Goal: Transaction & Acquisition: Purchase product/service

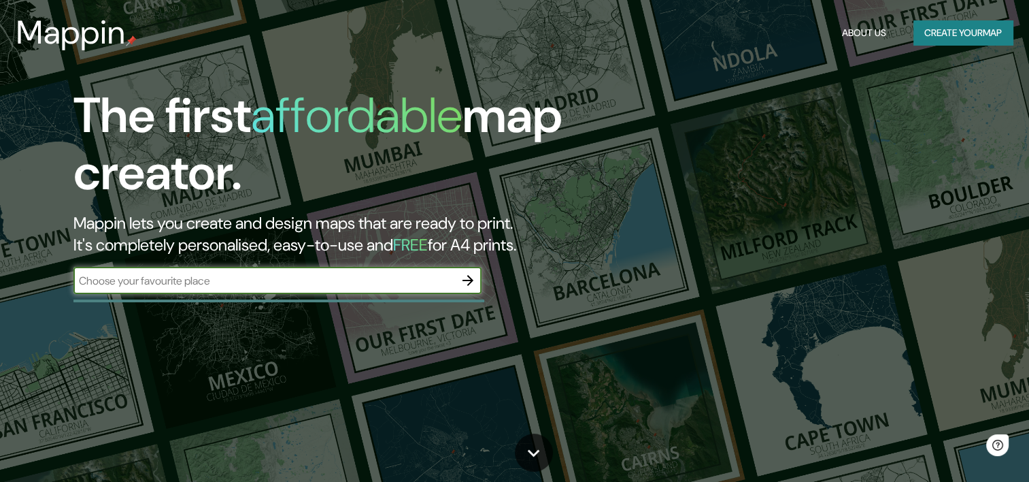
click at [370, 273] on input "text" at bounding box center [263, 281] width 381 height 16
type input "[GEOGRAPHIC_DATA]"
click at [465, 278] on icon "button" at bounding box center [468, 280] width 16 height 16
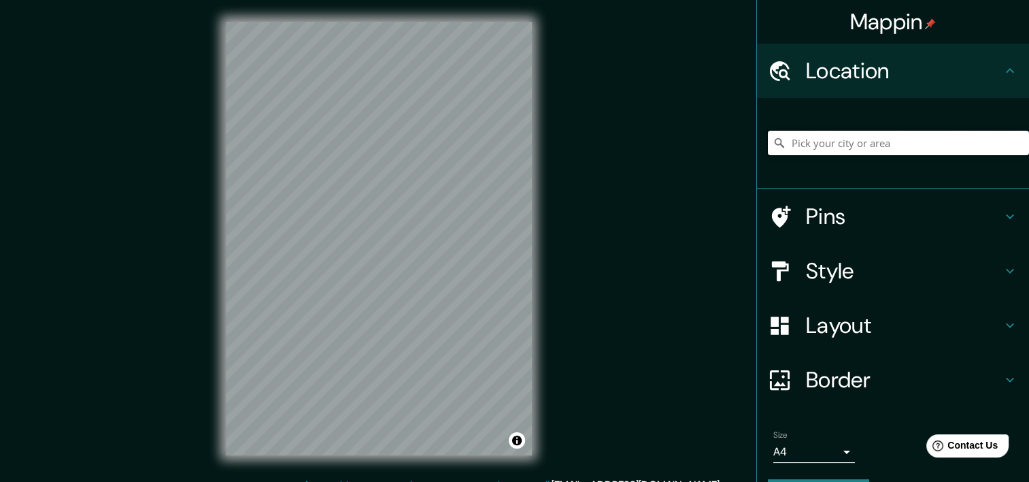
click at [830, 146] on input "Pick your city or area" at bounding box center [898, 143] width 261 height 24
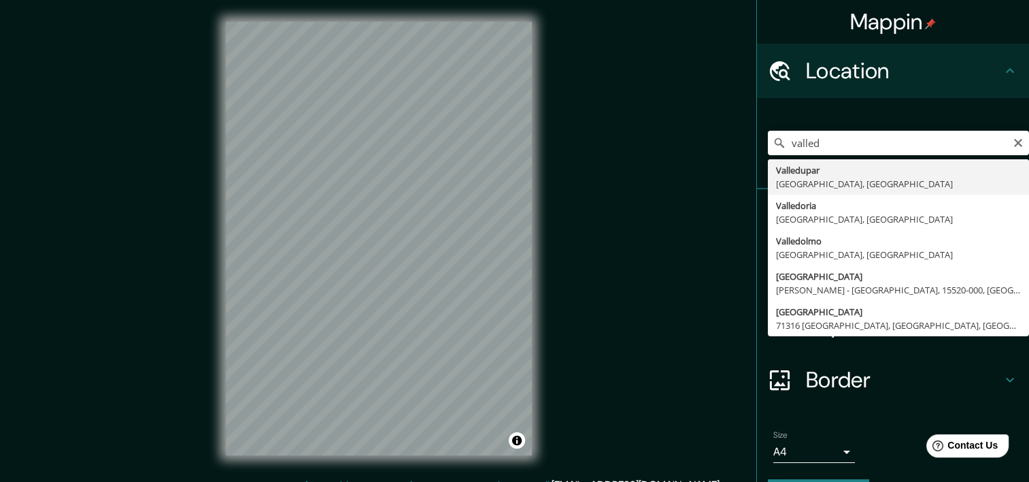
type input "Valledupar, [GEOGRAPHIC_DATA], [GEOGRAPHIC_DATA]"
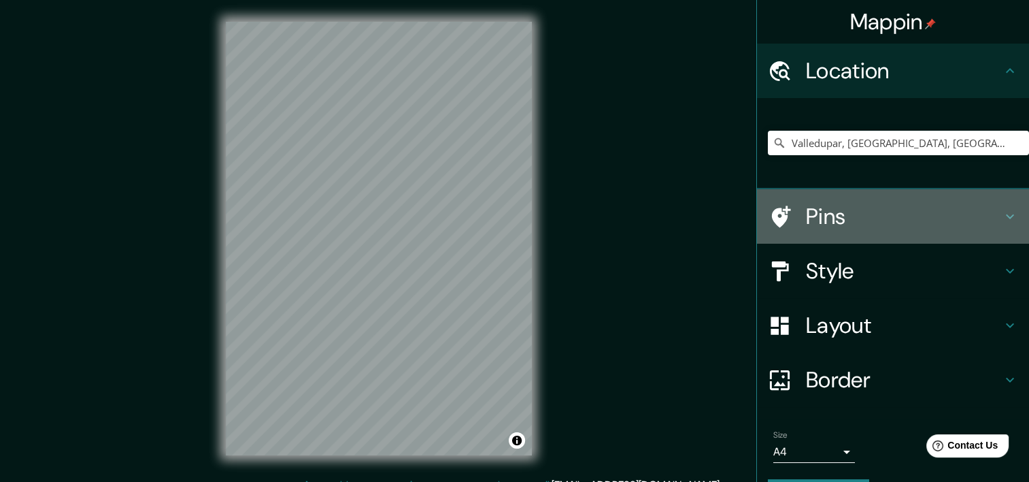
click at [947, 223] on h4 "Pins" at bounding box center [904, 216] width 196 height 27
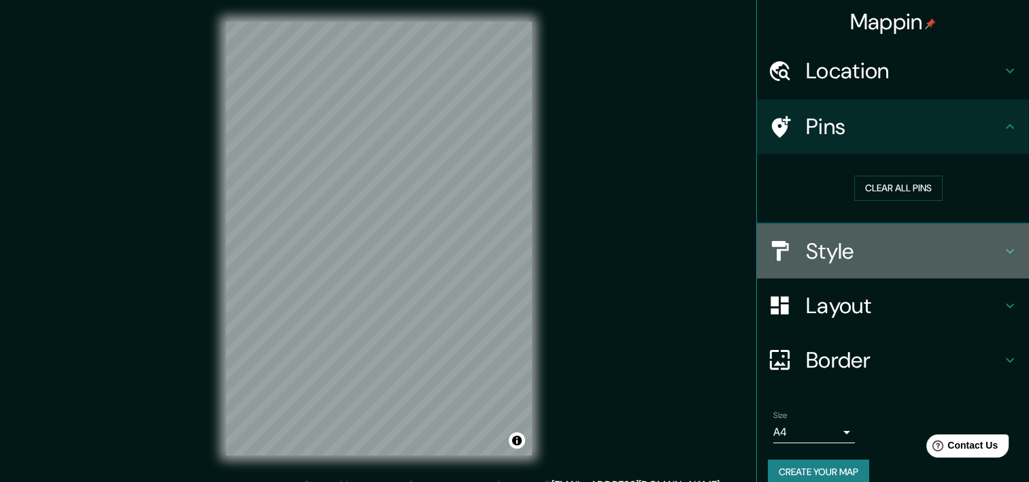
click at [986, 234] on div "Style" at bounding box center [893, 251] width 272 height 54
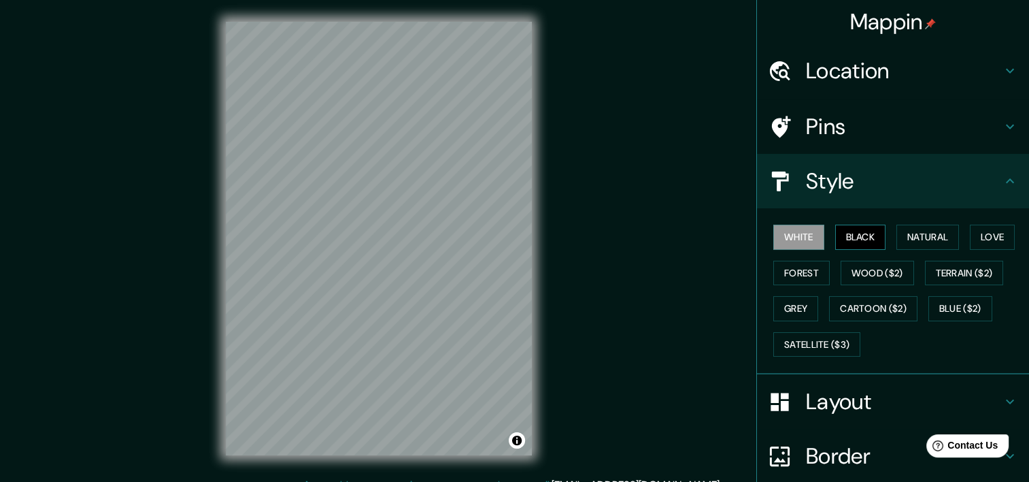
click at [844, 238] on button "Black" at bounding box center [860, 236] width 51 height 25
click at [905, 239] on button "Natural" at bounding box center [928, 236] width 63 height 25
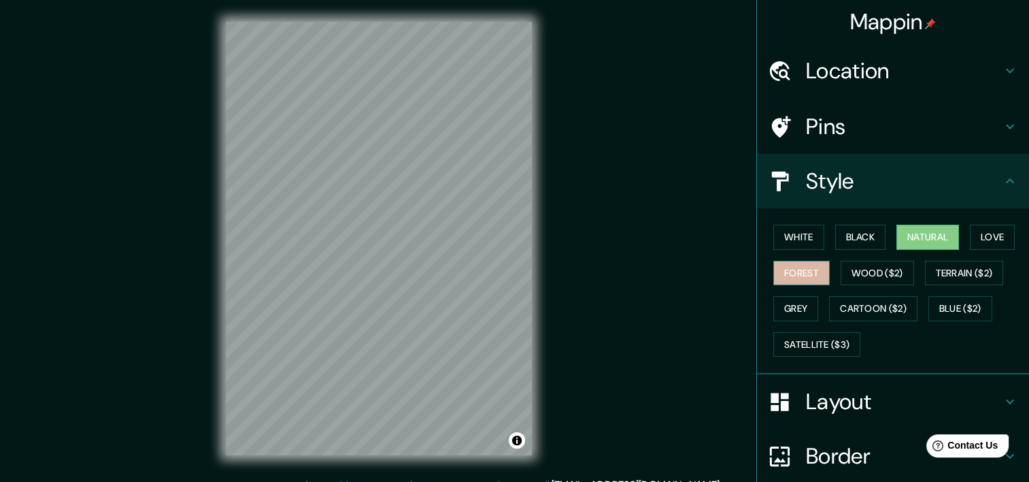
click at [773, 280] on button "Forest" at bounding box center [801, 273] width 56 height 25
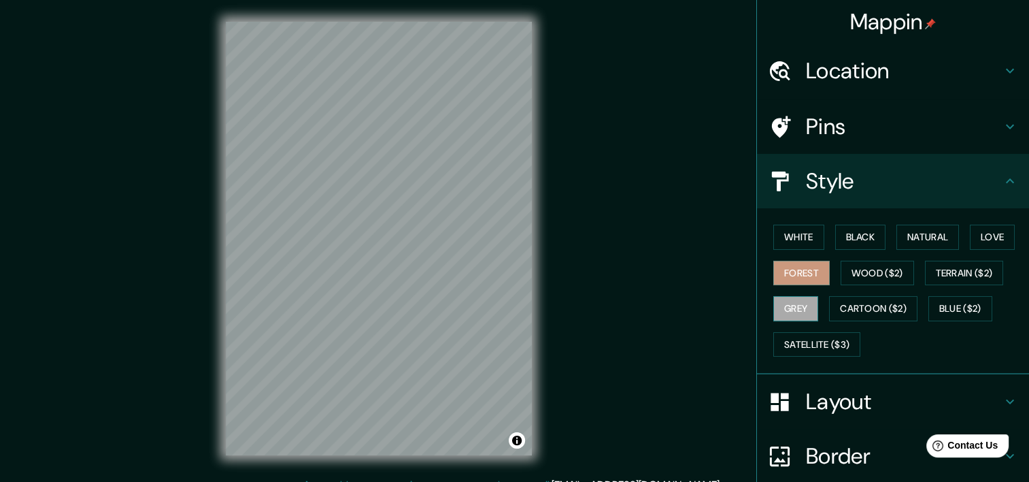
click at [806, 303] on button "Grey" at bounding box center [795, 308] width 45 height 25
click at [811, 332] on button "Satellite ($3)" at bounding box center [816, 344] width 87 height 25
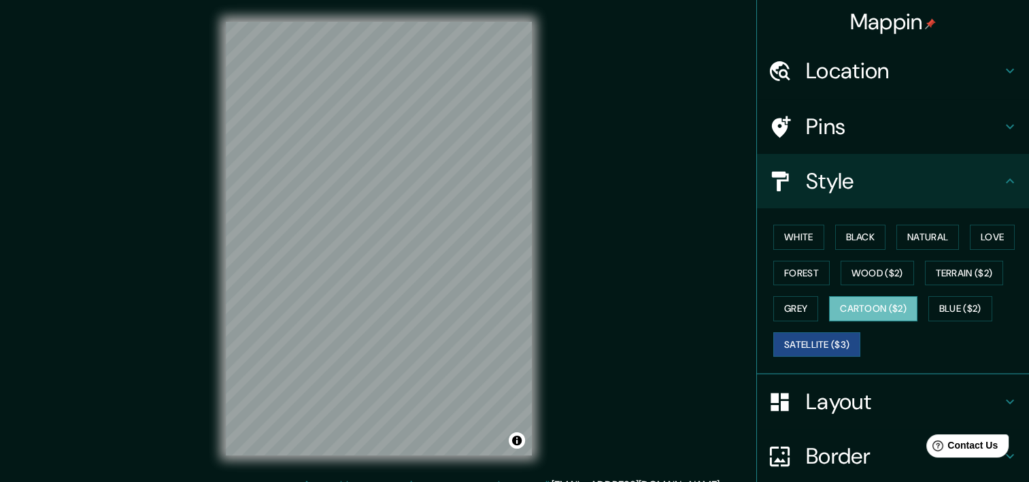
click at [861, 310] on button "Cartoon ($2)" at bounding box center [873, 308] width 88 height 25
click at [969, 304] on button "Blue ($2)" at bounding box center [961, 308] width 64 height 25
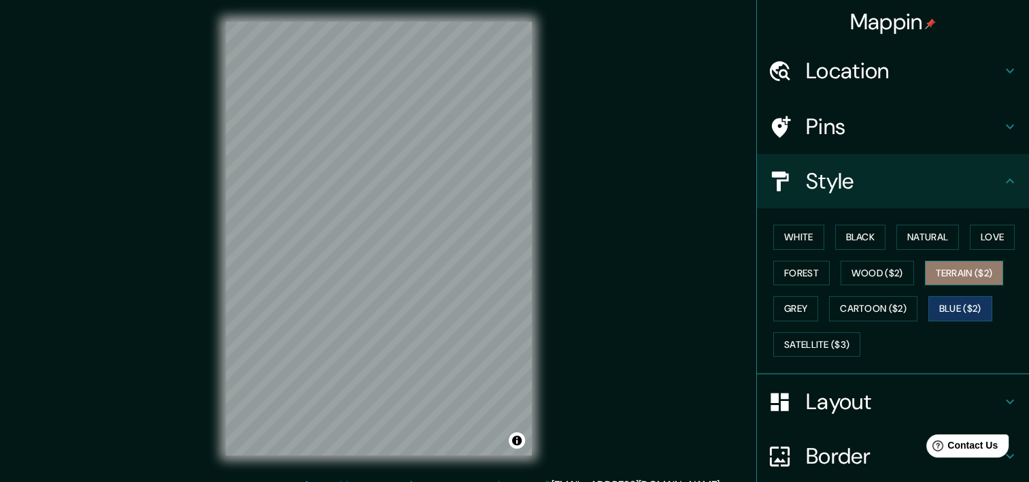
click at [975, 272] on button "Terrain ($2)" at bounding box center [964, 273] width 79 height 25
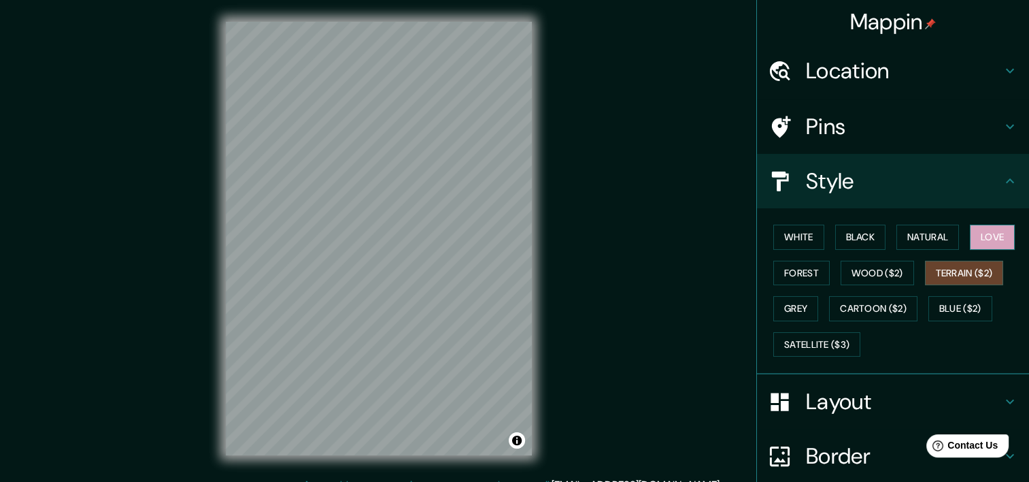
click at [995, 242] on button "Love" at bounding box center [992, 236] width 45 height 25
click at [901, 227] on button "Natural" at bounding box center [928, 236] width 63 height 25
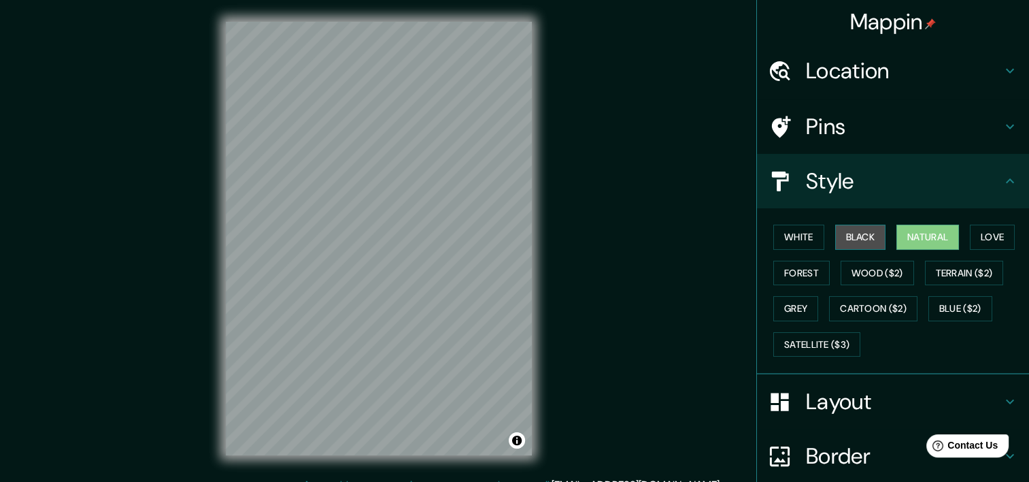
click at [842, 235] on button "Black" at bounding box center [860, 236] width 51 height 25
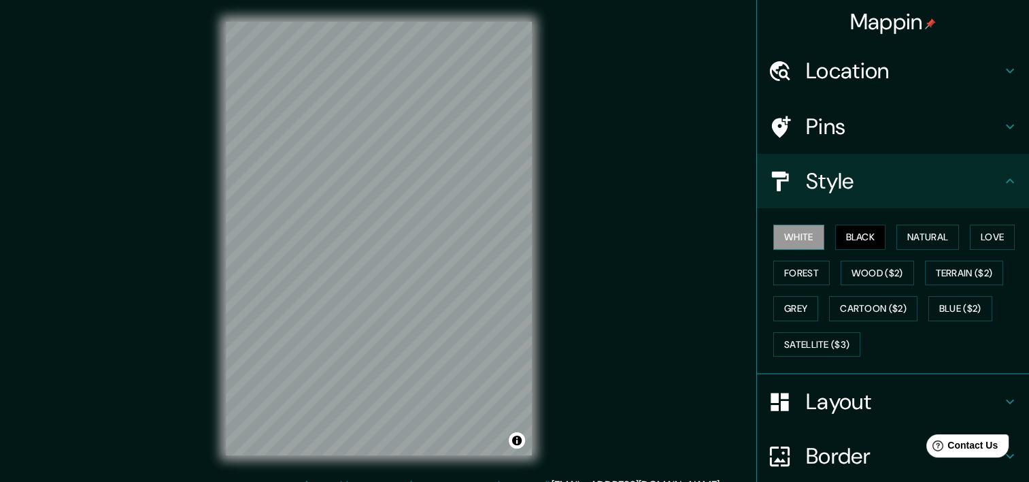
drag, startPoint x: 758, startPoint y: 229, endPoint x: 802, endPoint y: 231, distance: 44.3
click at [768, 229] on div "White Black Natural Love Forest Wood ($2) Terrain ($2) Grey Cartoon ($2) Blue (…" at bounding box center [898, 290] width 261 height 143
click at [806, 231] on button "White" at bounding box center [798, 236] width 51 height 25
click at [976, 397] on h4 "Layout" at bounding box center [904, 401] width 196 height 27
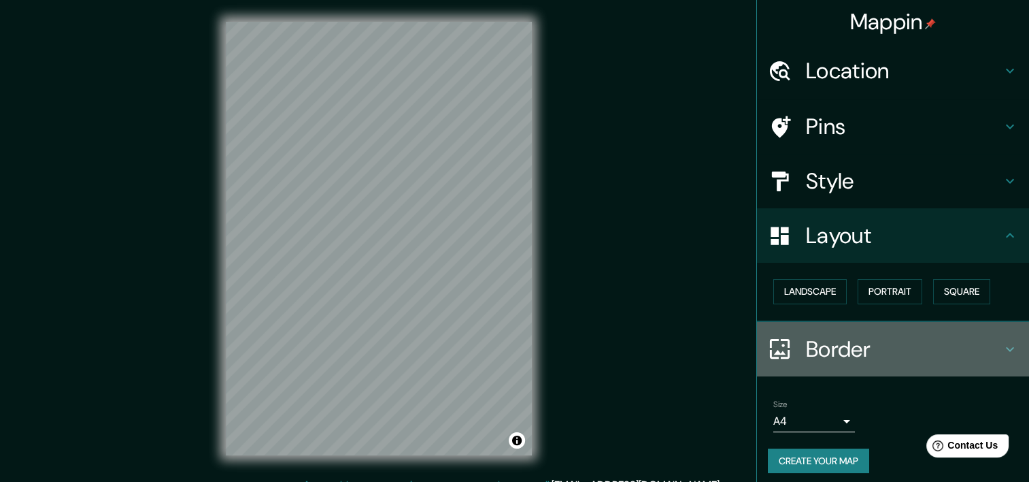
click at [850, 339] on h4 "Border" at bounding box center [904, 348] width 196 height 27
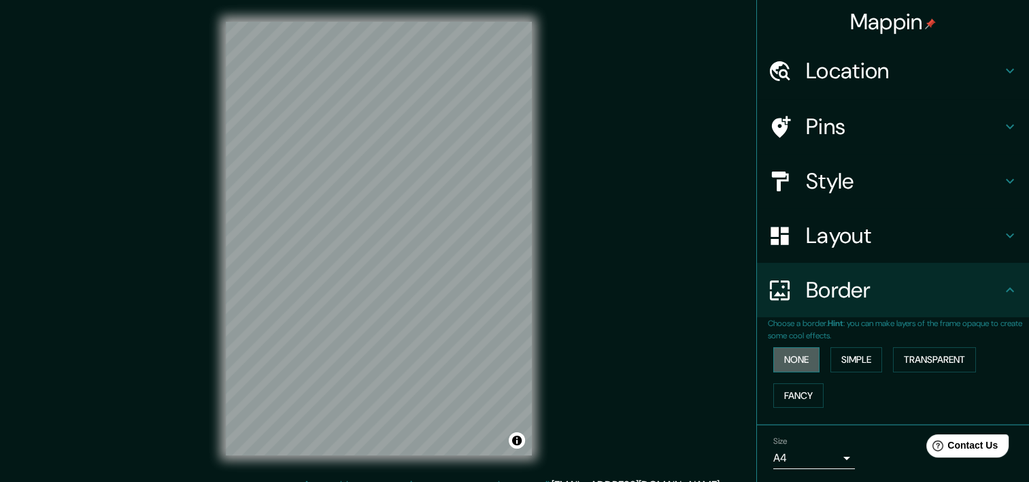
click at [794, 352] on button "None" at bounding box center [796, 359] width 46 height 25
click at [842, 356] on button "Simple" at bounding box center [857, 359] width 52 height 25
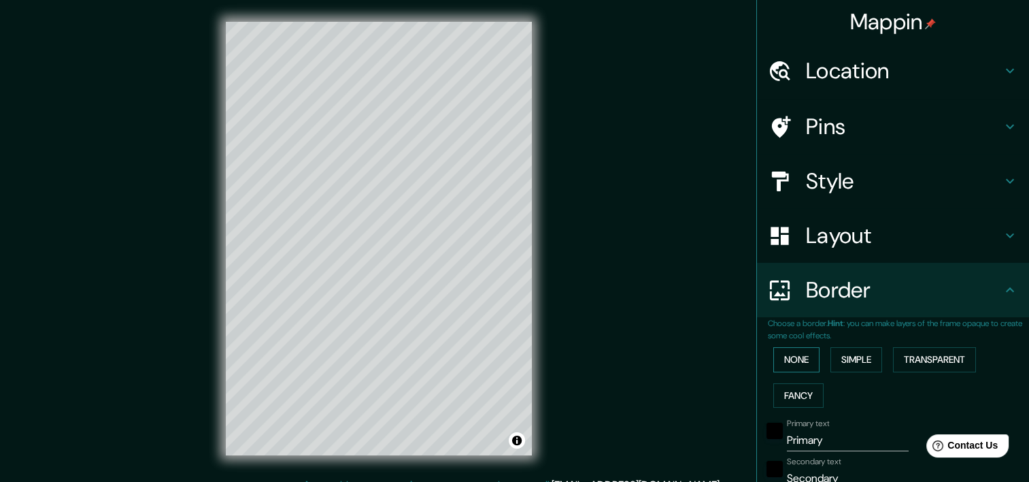
click at [791, 355] on button "None" at bounding box center [796, 359] width 46 height 25
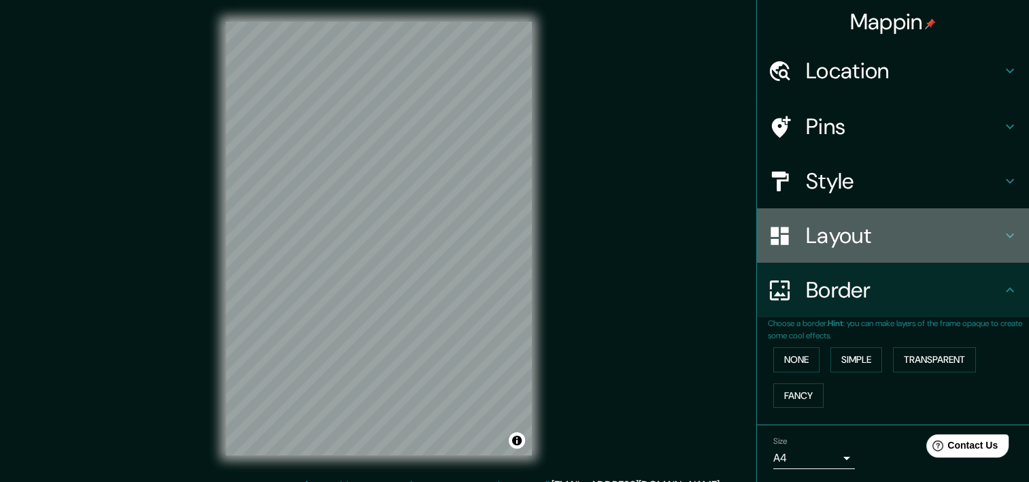
click at [914, 247] on h4 "Layout" at bounding box center [904, 235] width 196 height 27
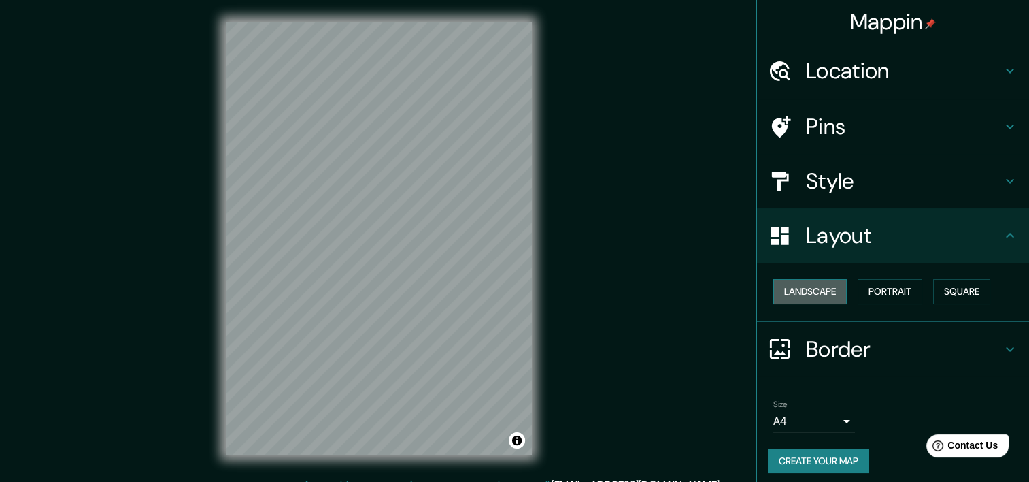
click at [822, 300] on button "Landscape" at bounding box center [809, 291] width 73 height 25
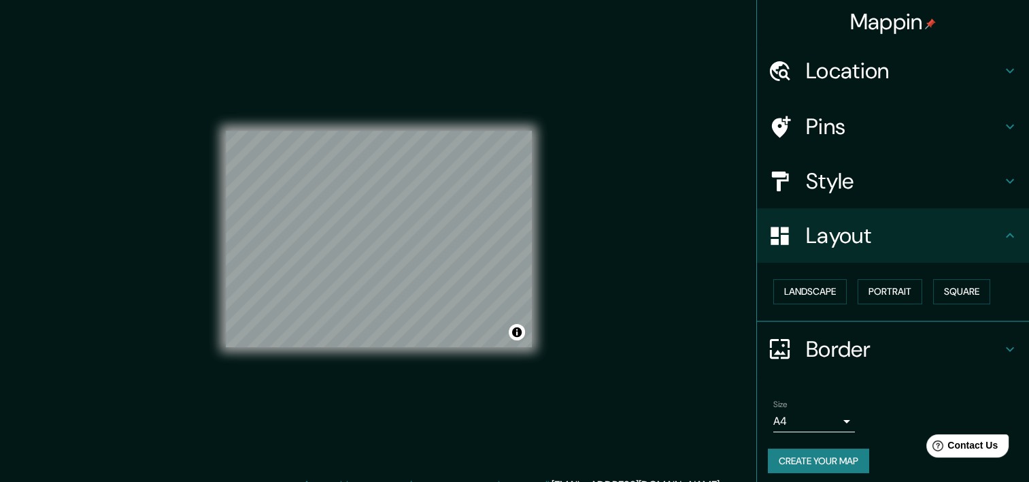
click at [917, 294] on div "Landscape [GEOGRAPHIC_DATA]" at bounding box center [898, 291] width 261 height 36
click at [957, 293] on button "Square" at bounding box center [961, 291] width 57 height 25
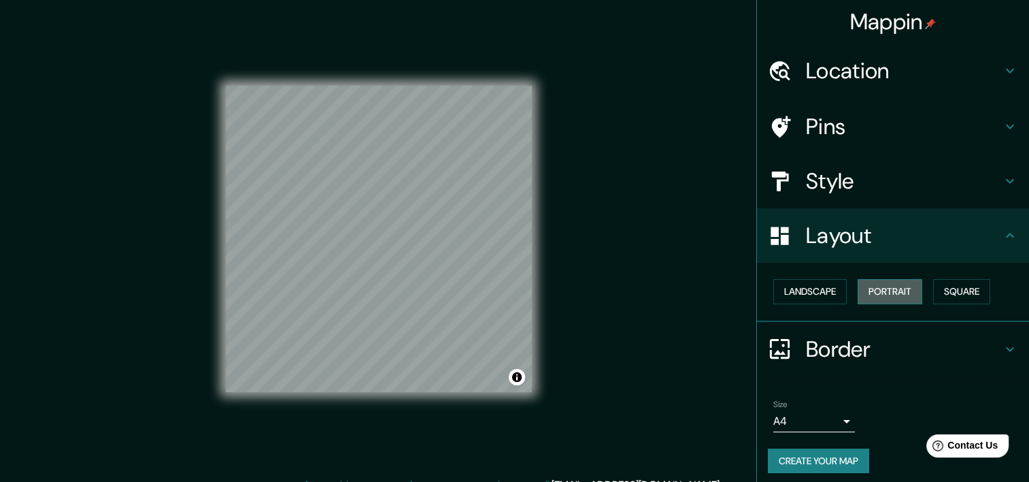
click at [879, 288] on button "Portrait" at bounding box center [890, 291] width 65 height 25
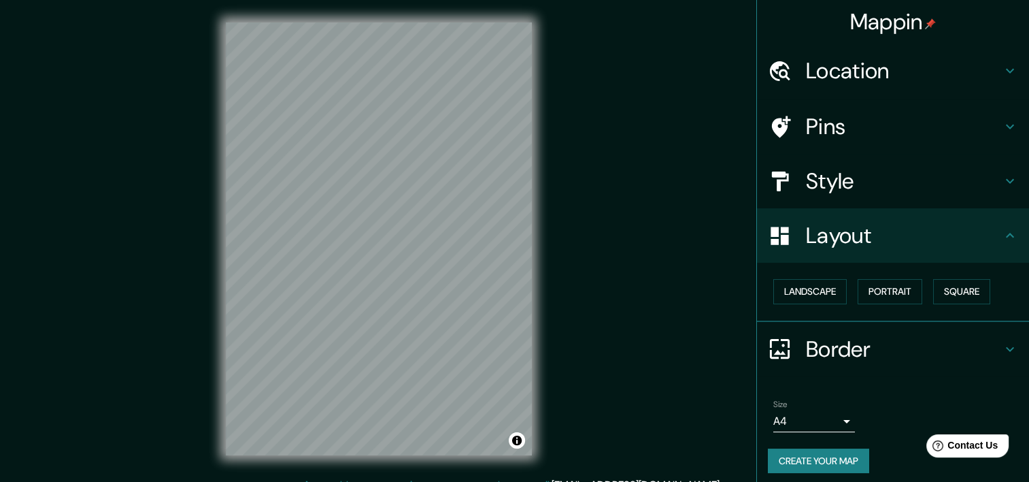
click at [974, 237] on h4 "Layout" at bounding box center [904, 235] width 196 height 27
click at [892, 190] on h4 "Style" at bounding box center [904, 180] width 196 height 27
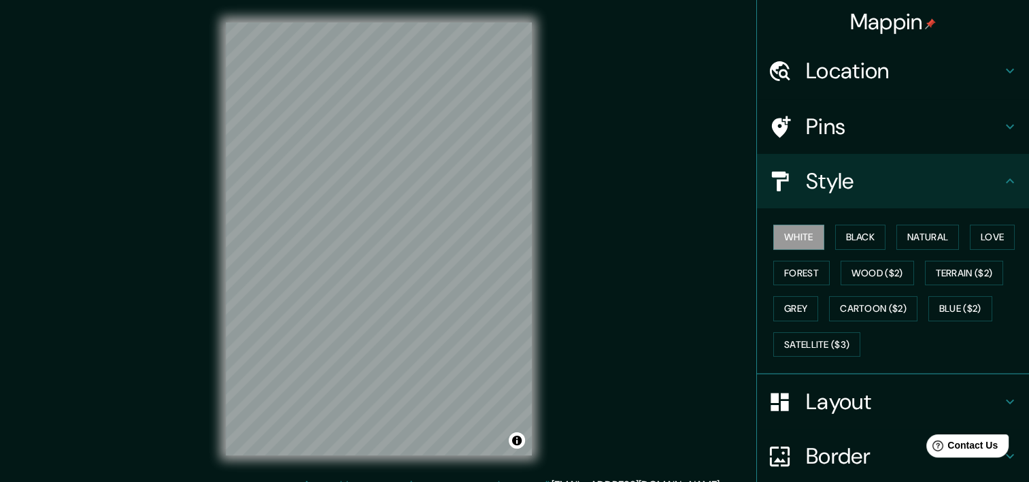
click at [811, 446] on h4 "Border" at bounding box center [904, 455] width 196 height 27
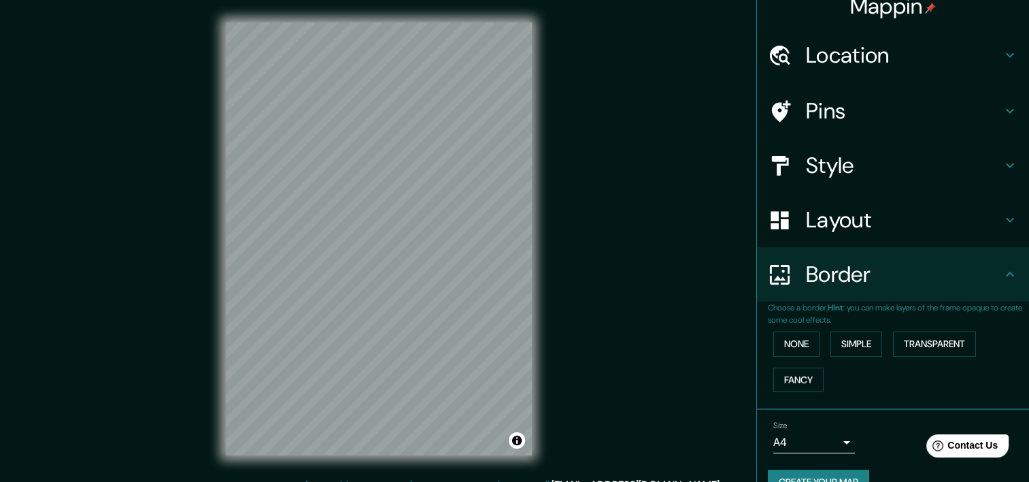
scroll to position [44, 0]
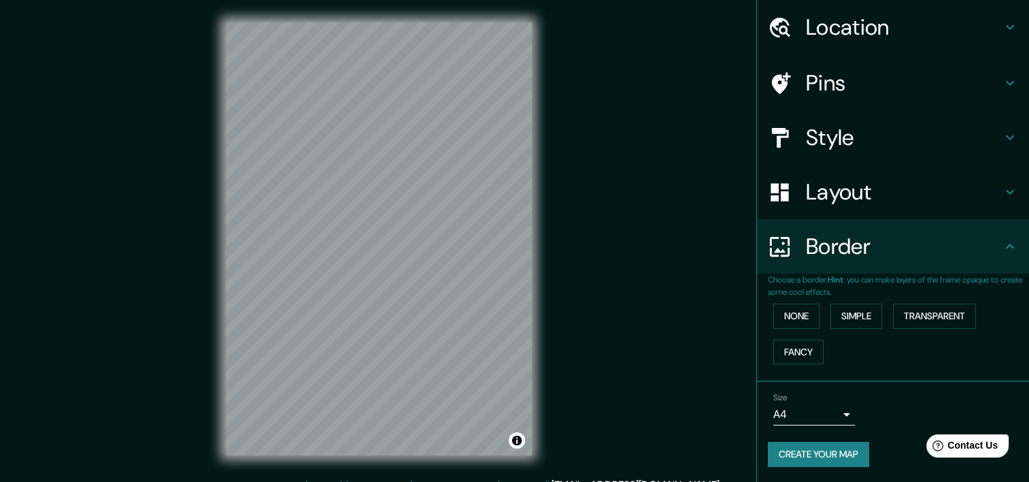
click at [832, 446] on button "Create your map" at bounding box center [818, 454] width 101 height 25
click at [264, 89] on div at bounding box center [261, 89] width 11 height 11
click at [273, 82] on div at bounding box center [272, 83] width 11 height 11
